Goal: Task Accomplishment & Management: Manage account settings

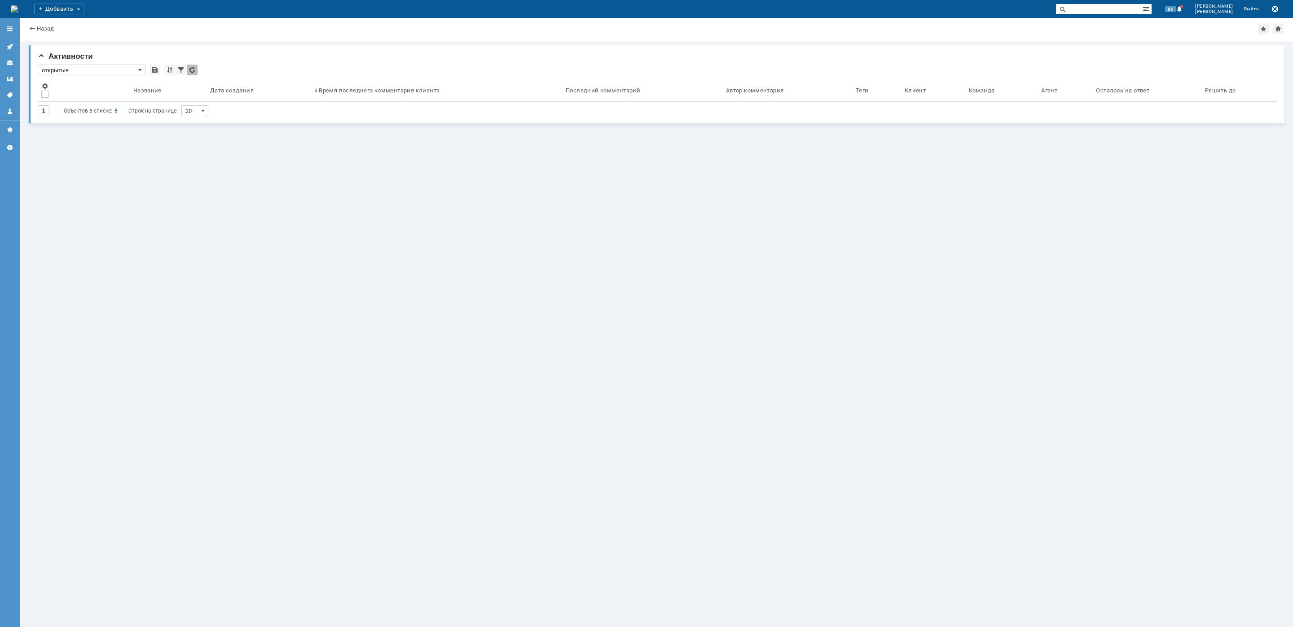
click at [9, 46] on icon at bounding box center [10, 47] width 6 height 6
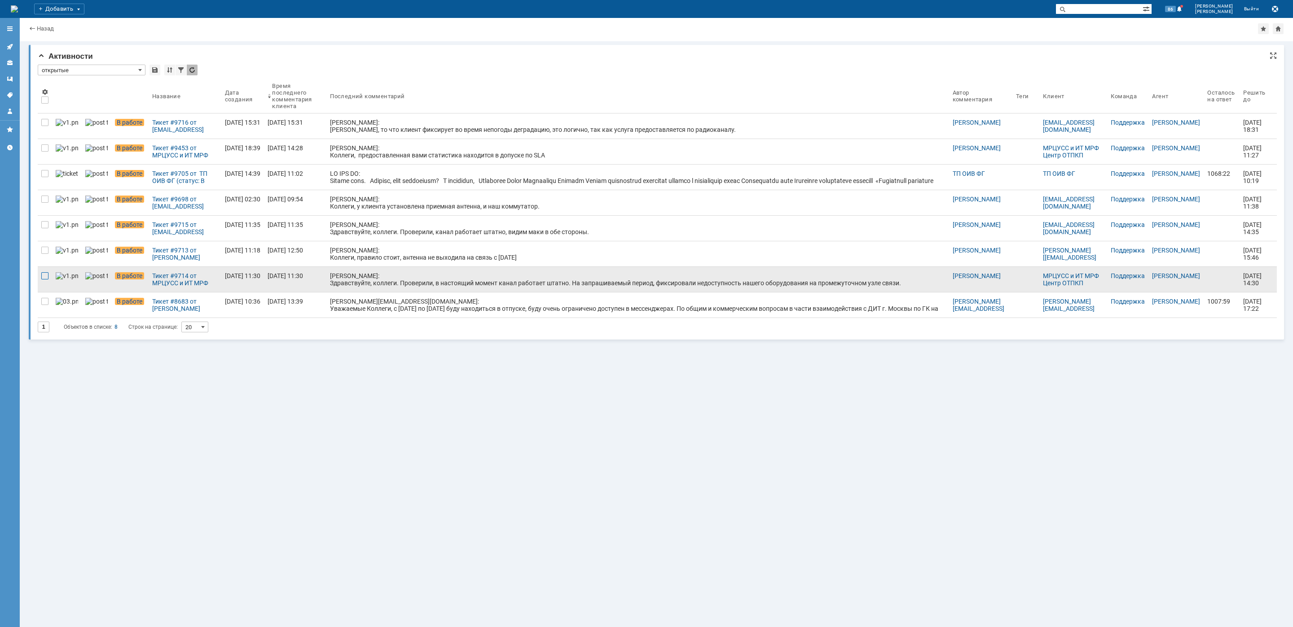
click at [42, 126] on div at bounding box center [44, 122] width 7 height 7
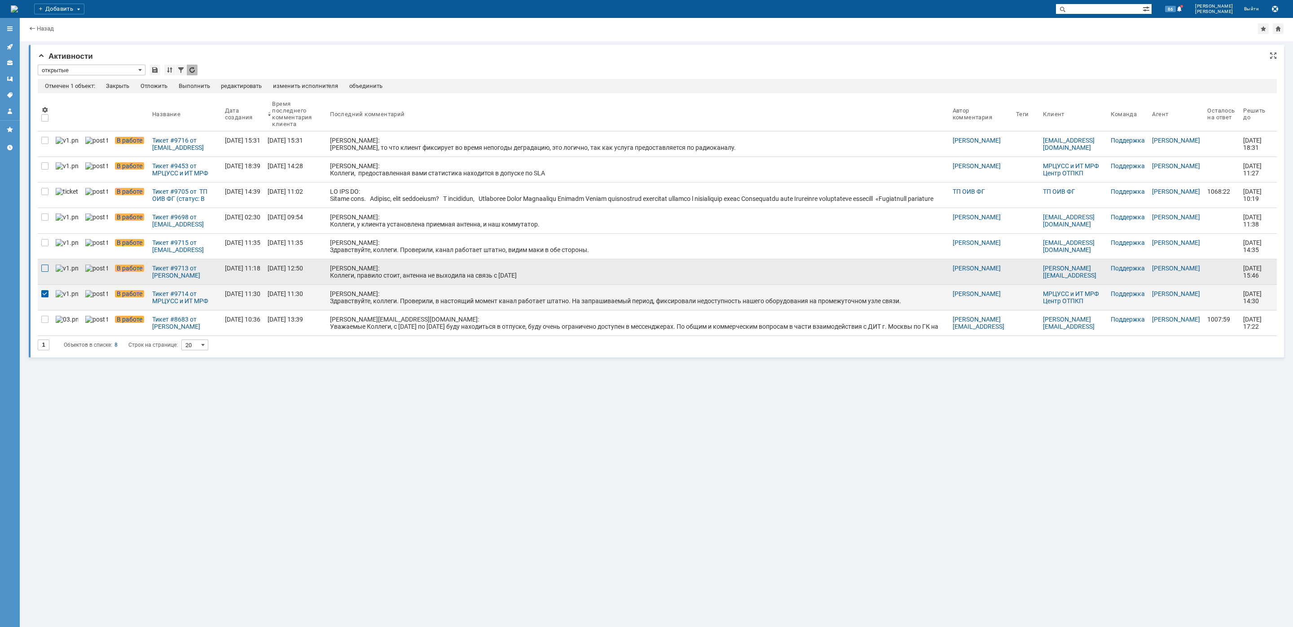
click at [44, 170] on div at bounding box center [44, 165] width 7 height 7
click at [44, 117] on div at bounding box center [44, 117] width 7 height 7
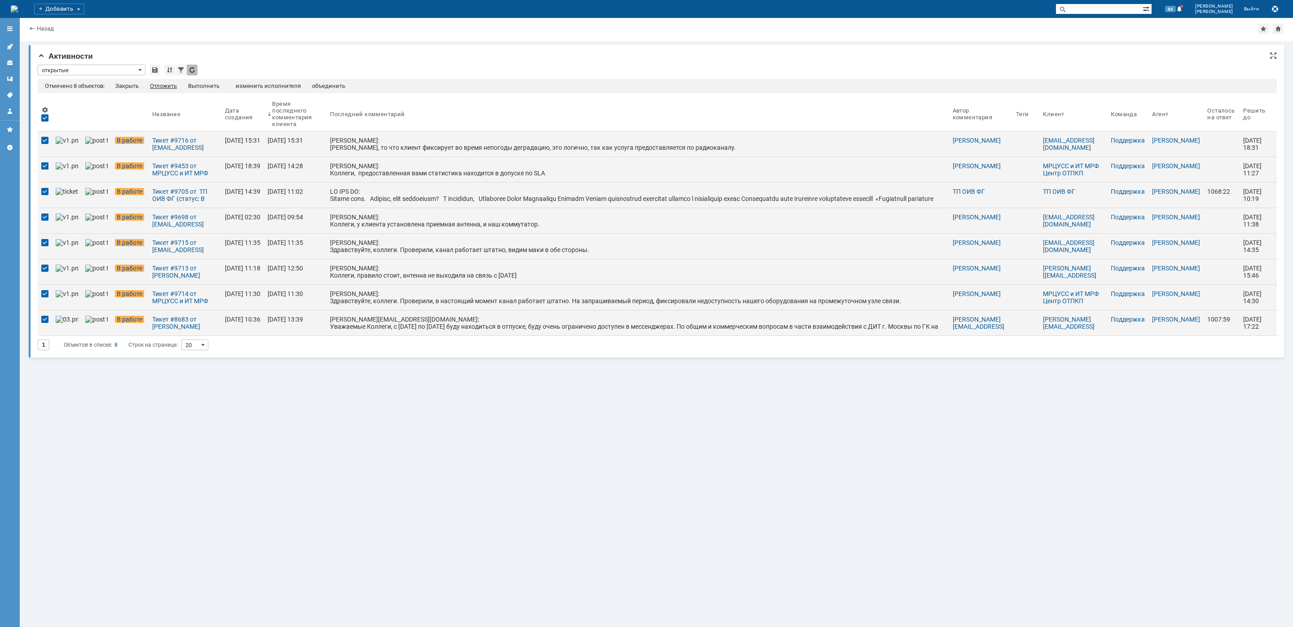
click at [159, 83] on div "Отложить" at bounding box center [163, 86] width 27 height 7
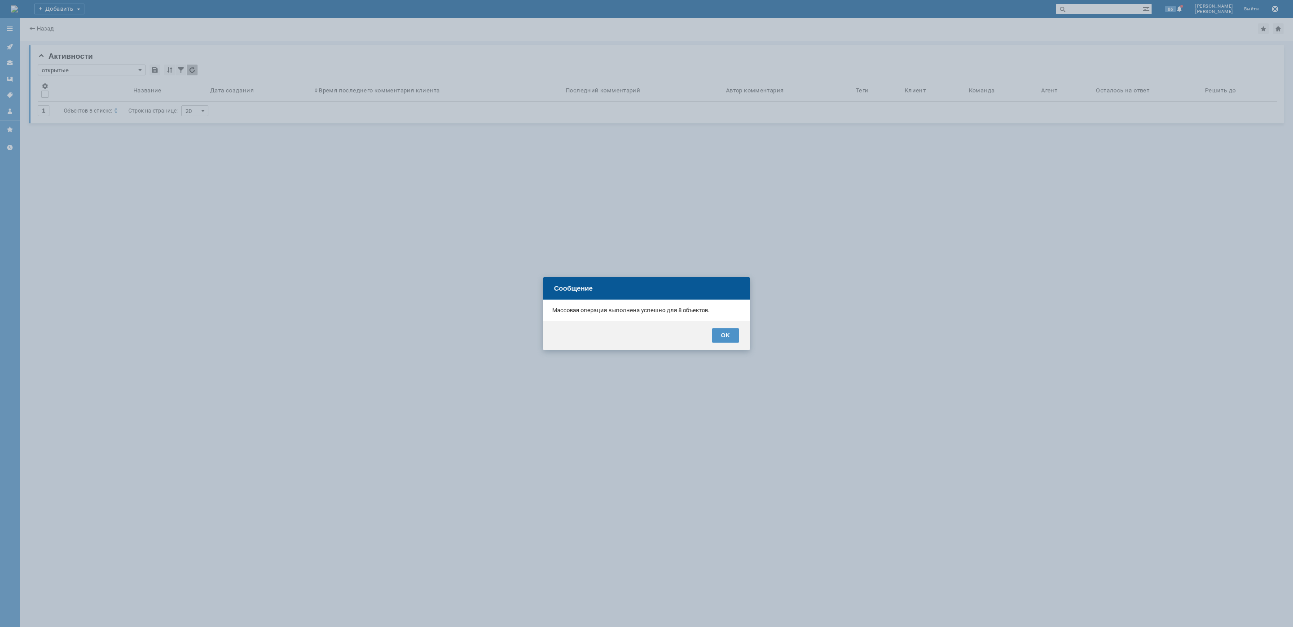
click at [725, 336] on div "OK" at bounding box center [725, 336] width 27 height 14
